Goal: Task Accomplishment & Management: Use online tool/utility

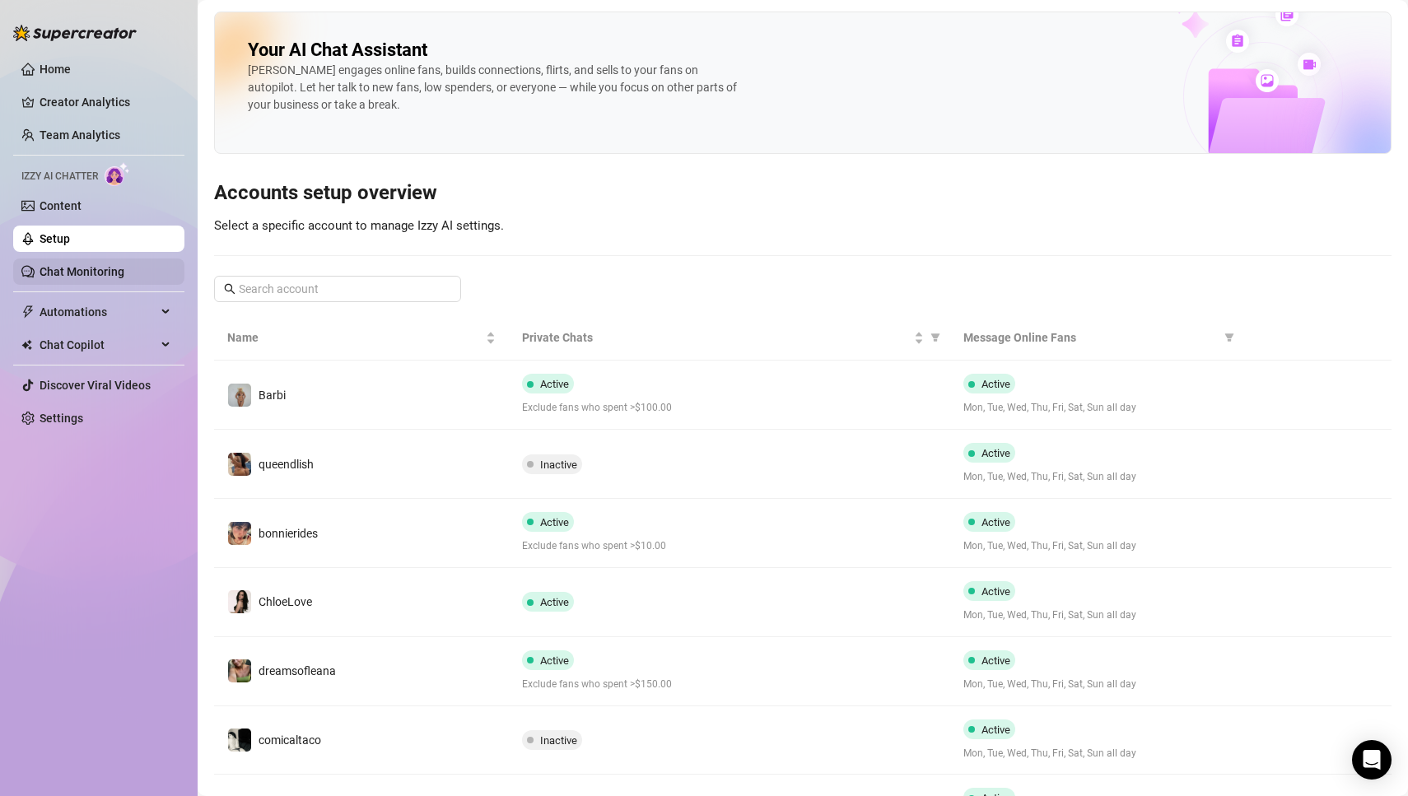
click at [99, 269] on link "Chat Monitoring" at bounding box center [82, 271] width 85 height 13
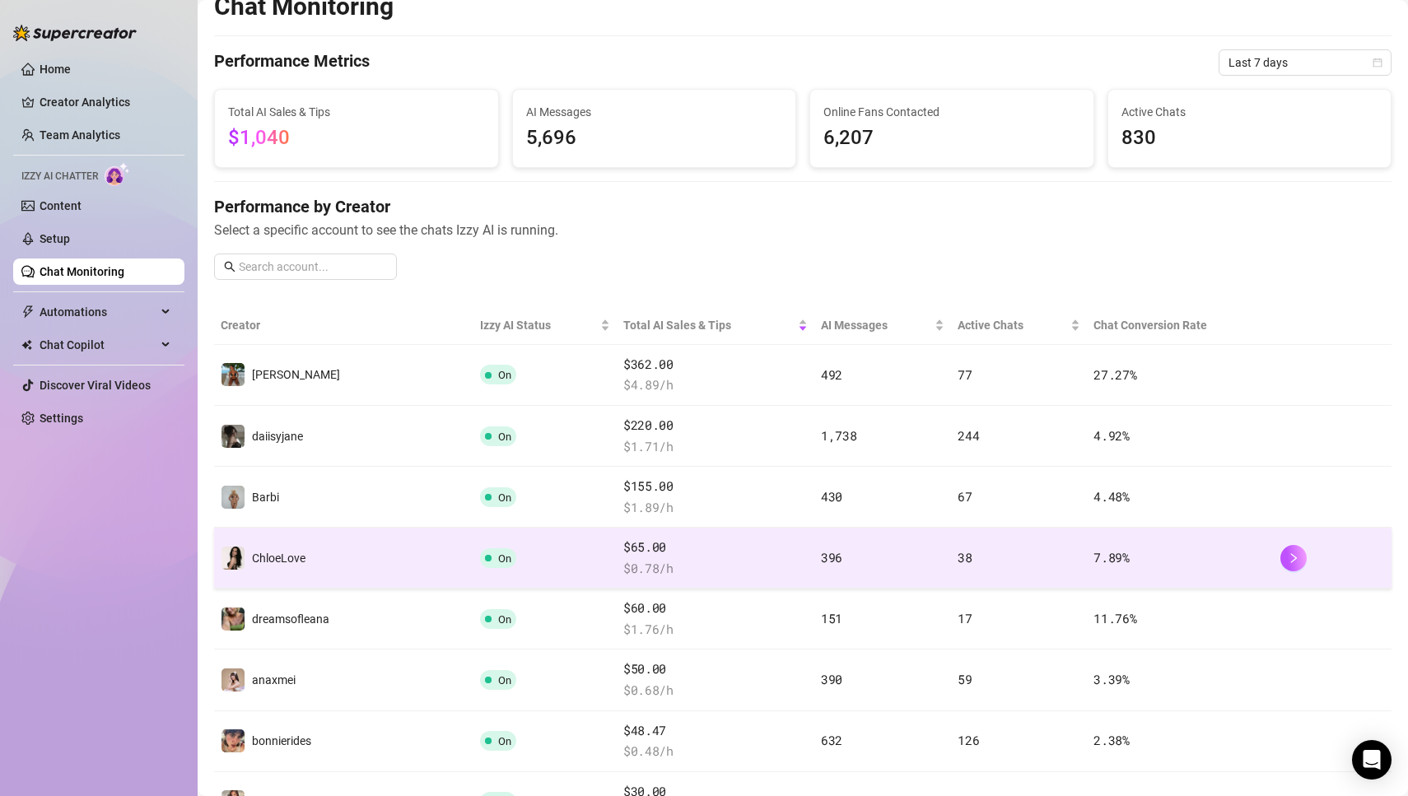
scroll to position [63, 0]
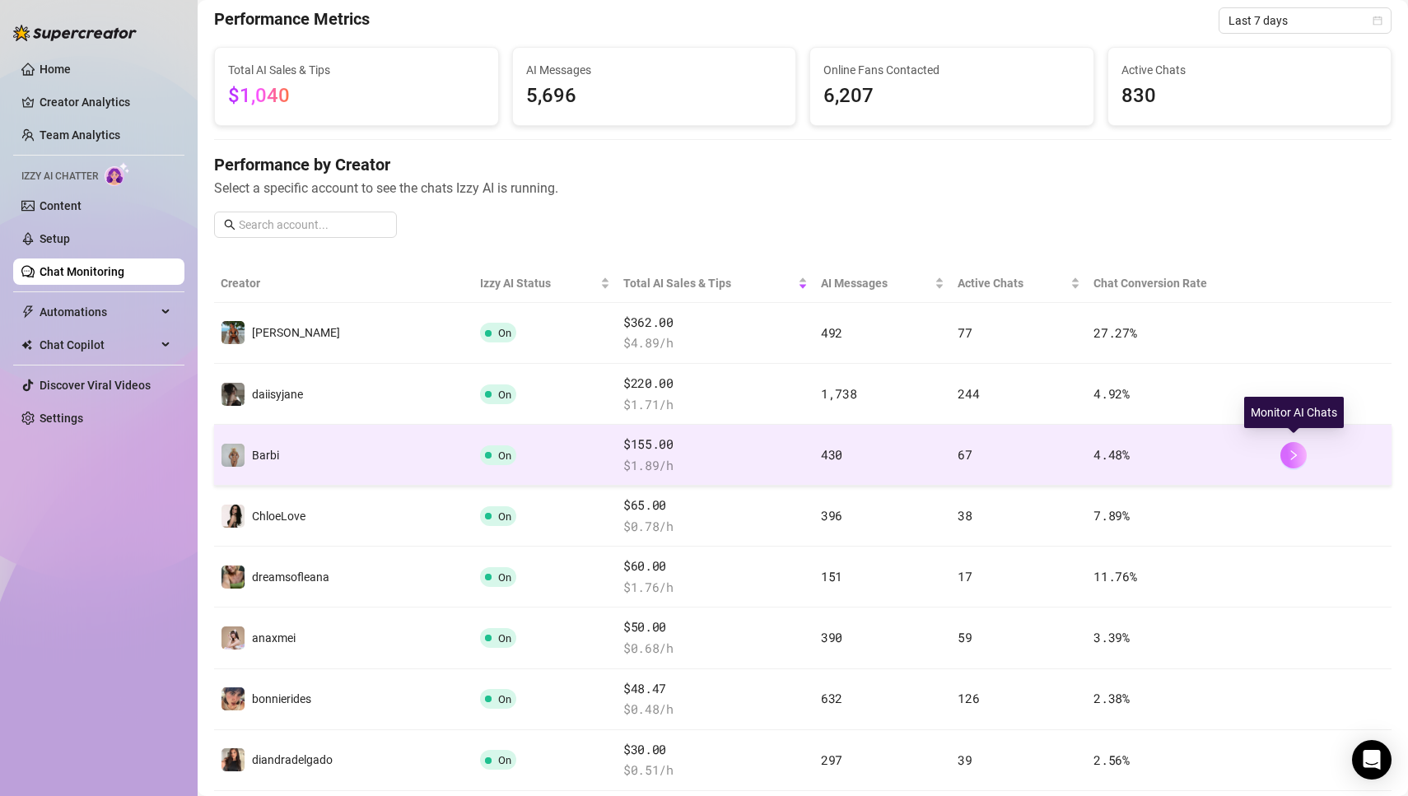
click at [1296, 452] on icon "right" at bounding box center [1294, 456] width 12 height 12
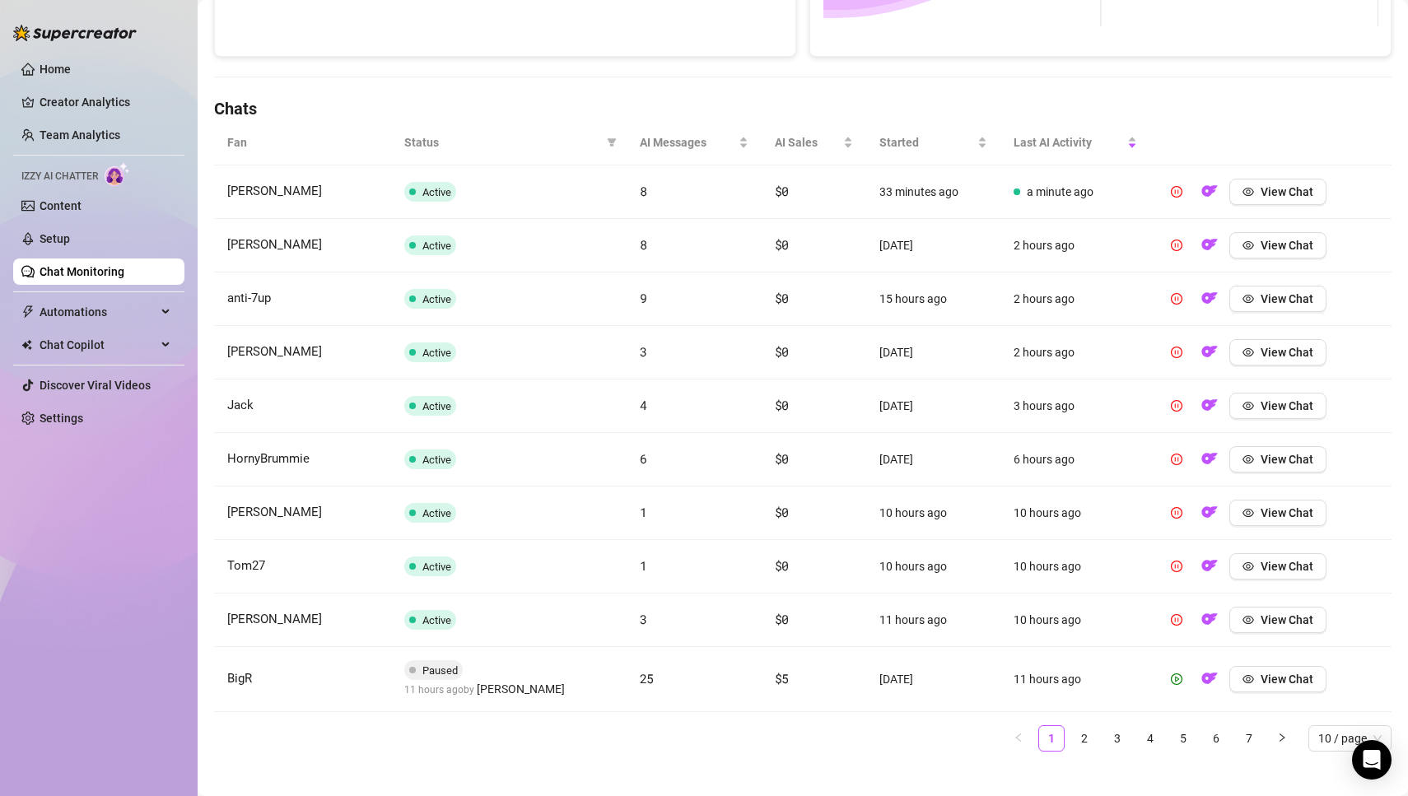
scroll to position [504, 0]
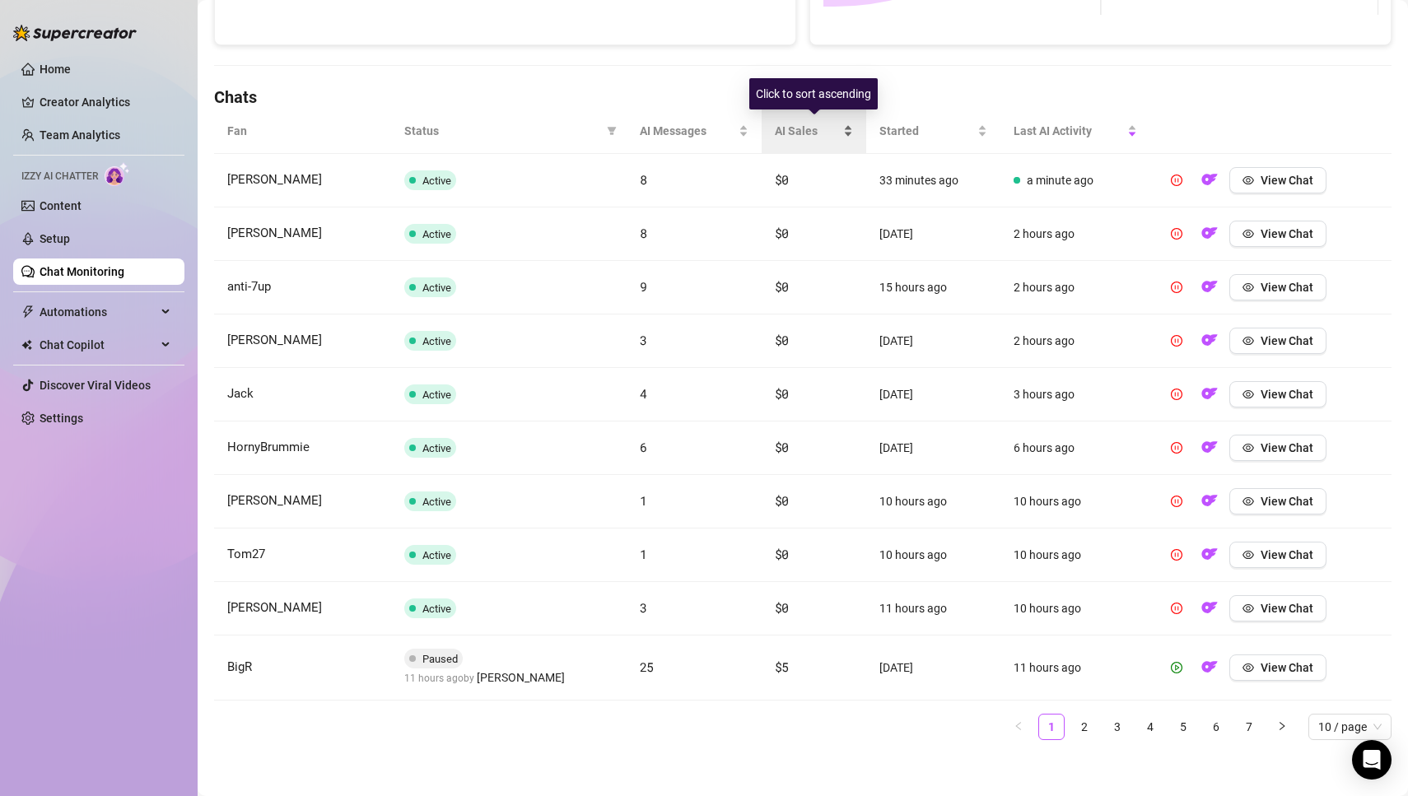
click at [847, 127] on div "AI Sales" at bounding box center [814, 131] width 78 height 18
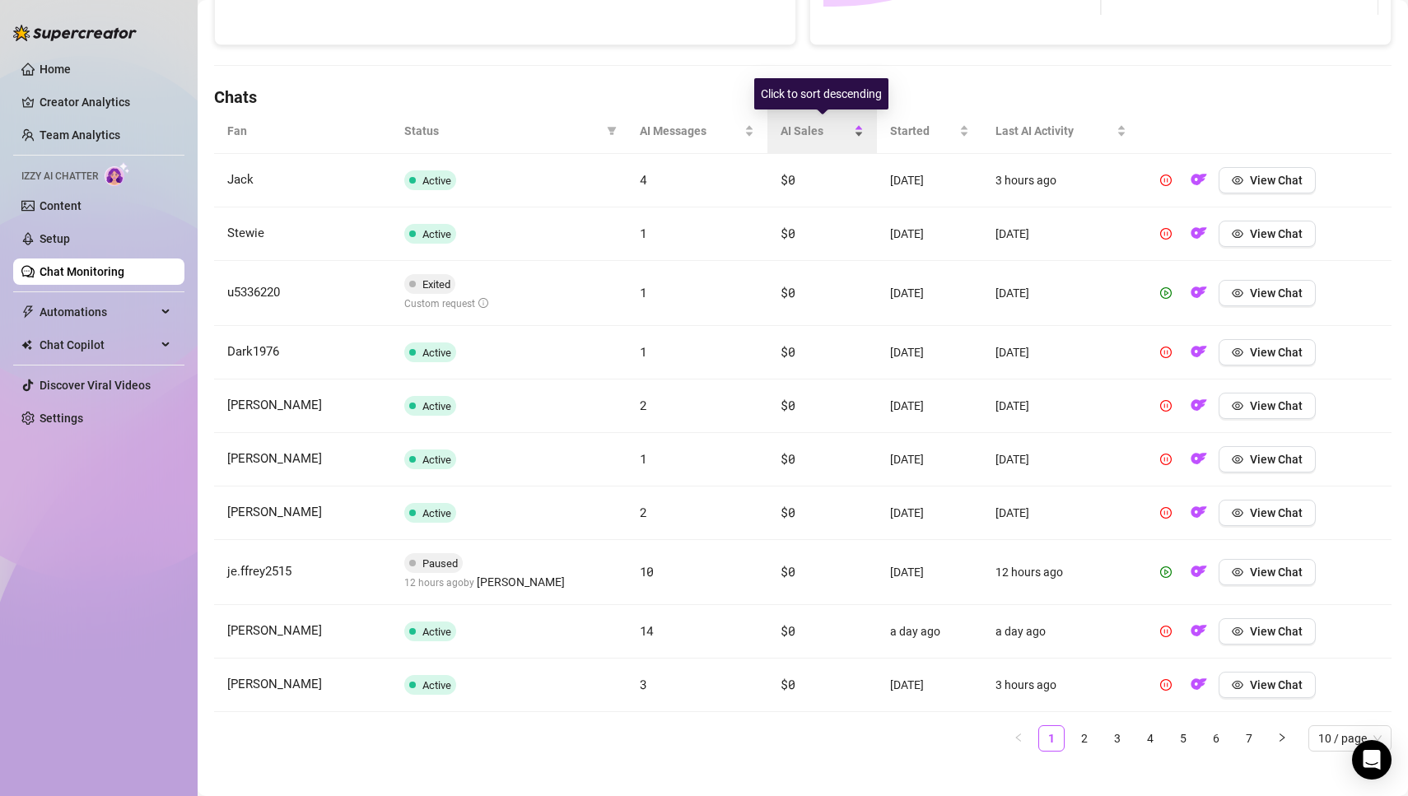
click at [851, 124] on div "AI Sales" at bounding box center [822, 131] width 83 height 18
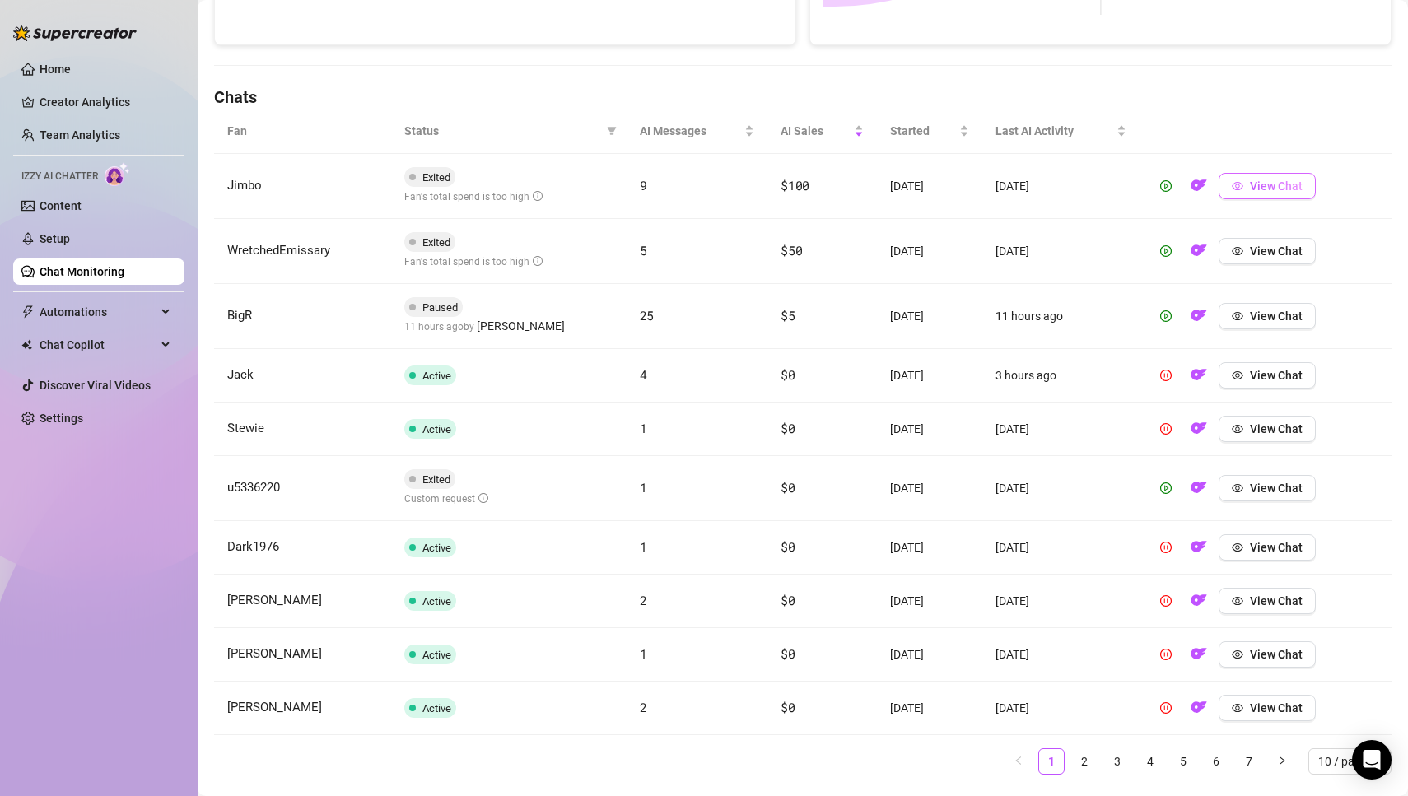
click at [1289, 189] on span "View Chat" at bounding box center [1276, 186] width 53 height 13
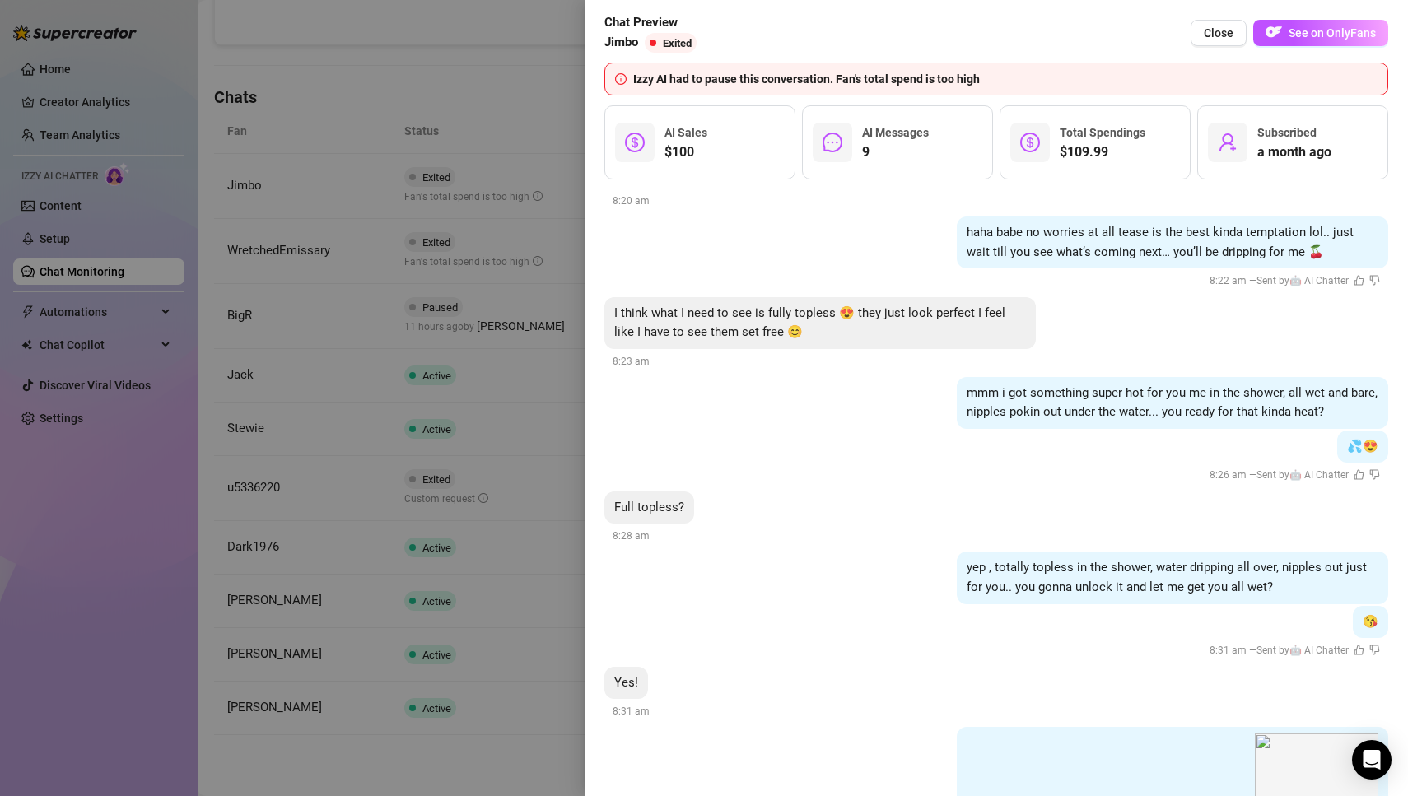
scroll to position [2497, 0]
click at [1219, 34] on span "Close" at bounding box center [1219, 32] width 30 height 13
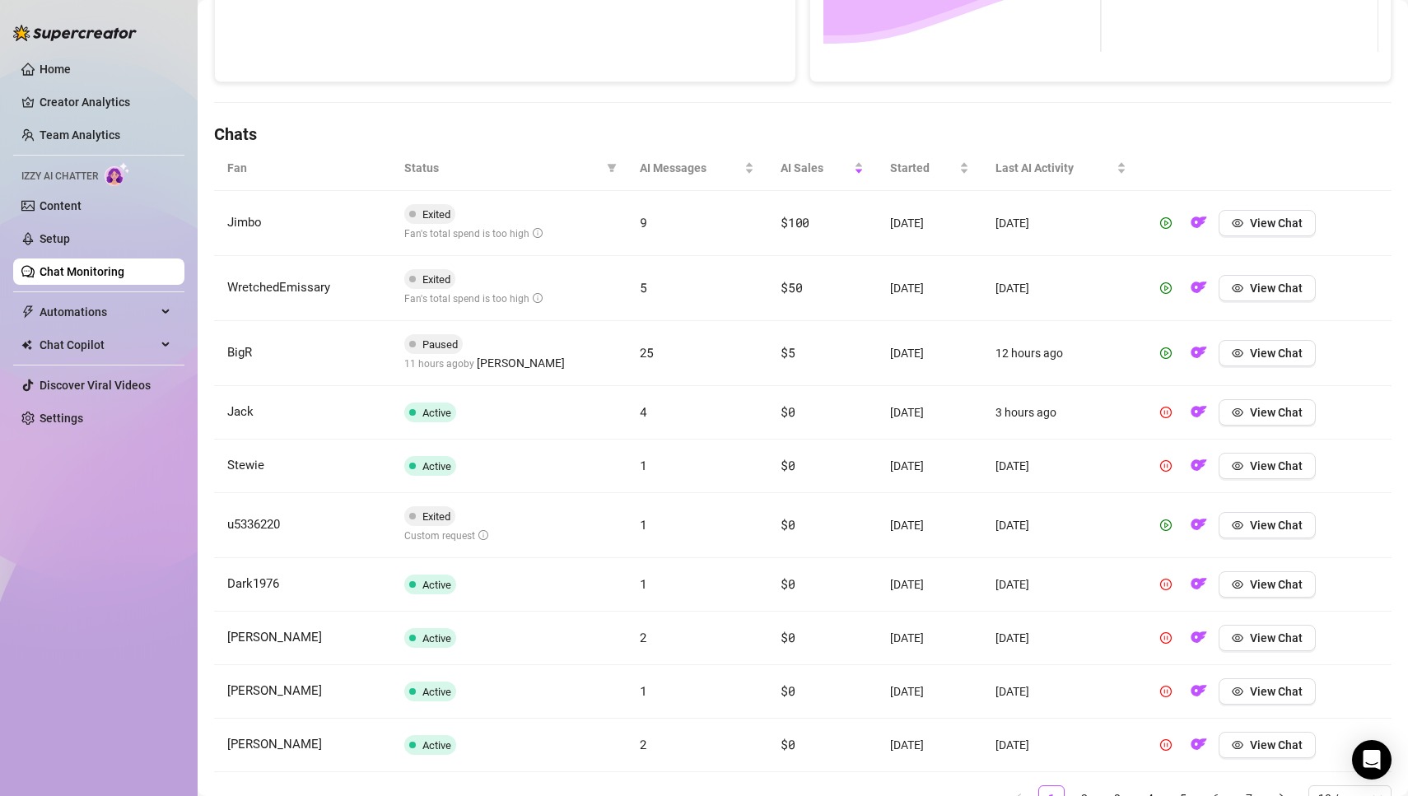
scroll to position [454, 0]
